Goal: Find specific page/section: Find specific page/section

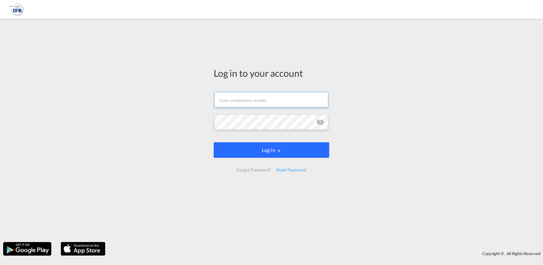
type input "[PERSON_NAME][EMAIL_ADDRESS][PERSON_NAME][DOMAIN_NAME]"
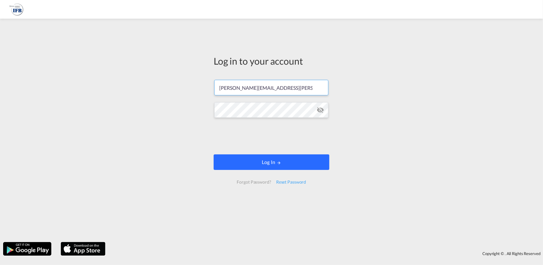
click at [300, 151] on form "[PERSON_NAME][EMAIL_ADDRESS][PERSON_NAME][DOMAIN_NAME] Password field is requir…" at bounding box center [272, 132] width 116 height 117
click at [298, 164] on button "Log In" at bounding box center [272, 163] width 116 height 16
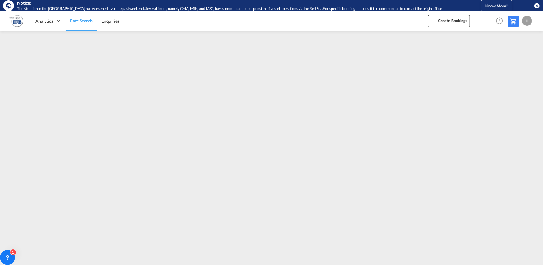
click at [537, 4] on md-icon "icon-close-circle" at bounding box center [537, 5] width 6 height 6
